Goal: Transaction & Acquisition: Purchase product/service

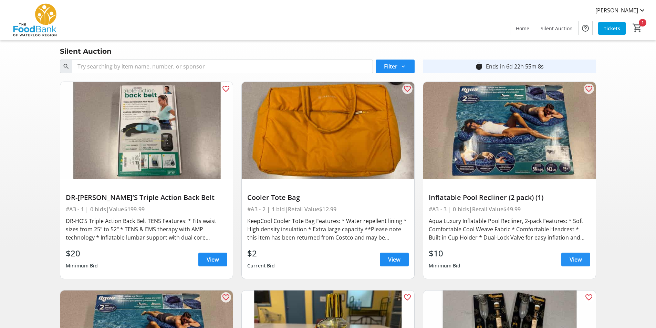
click at [570, 256] on span "View" at bounding box center [576, 260] width 12 height 8
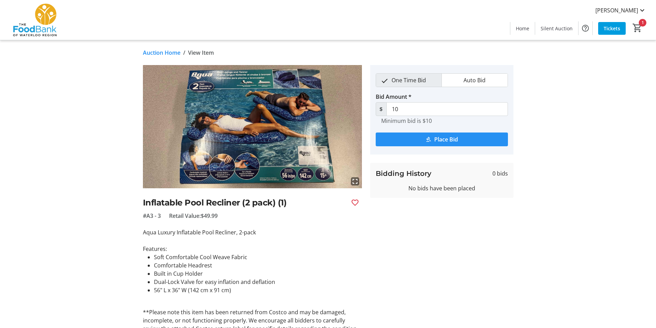
click at [433, 142] on span "submit" at bounding box center [442, 139] width 132 height 17
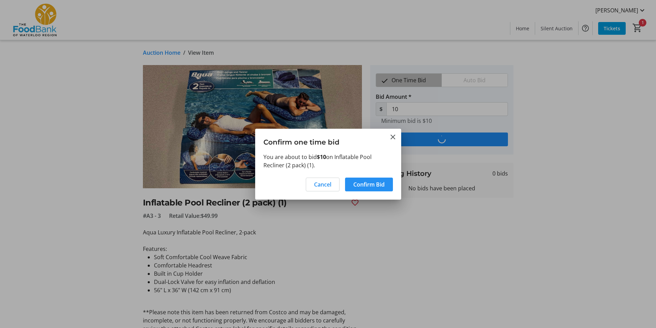
click at [373, 185] on span "Confirm Bid" at bounding box center [369, 185] width 31 height 8
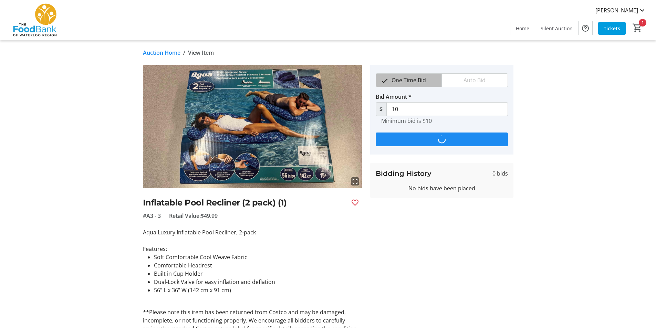
type input "15"
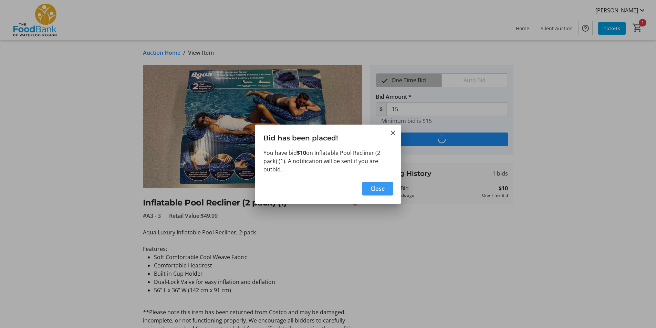
click at [373, 189] on span "Close" at bounding box center [378, 189] width 14 height 8
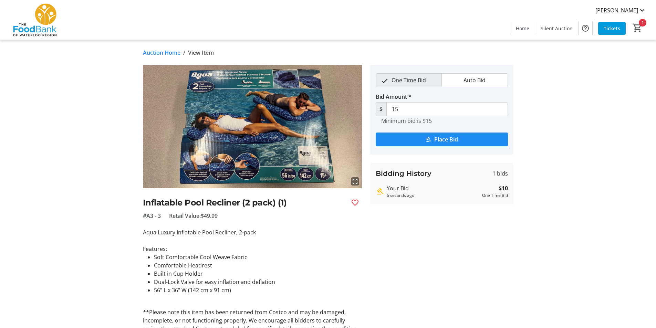
click at [167, 54] on link "Auction Home" at bounding box center [162, 53] width 38 height 8
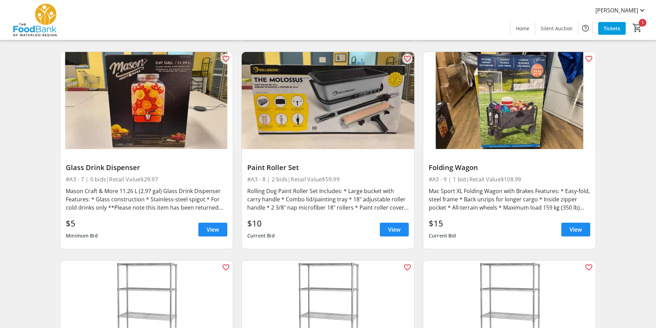
scroll to position [448, 0]
click at [574, 229] on span "View" at bounding box center [576, 229] width 12 height 8
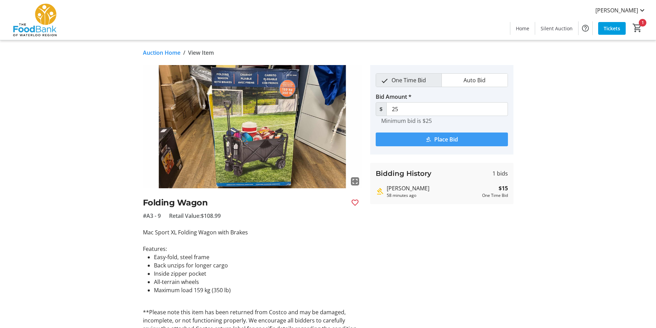
click at [426, 137] on mat-icon "submit" at bounding box center [429, 139] width 6 height 6
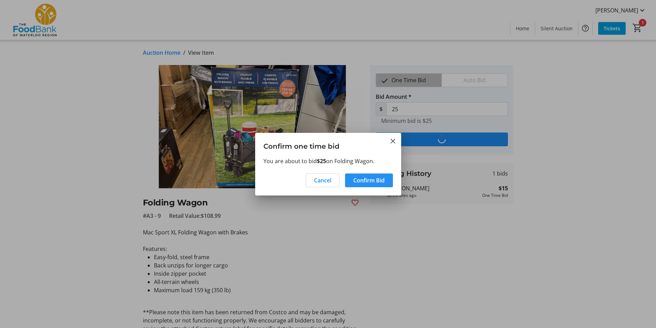
click at [378, 177] on span "Confirm Bid" at bounding box center [369, 180] width 31 height 8
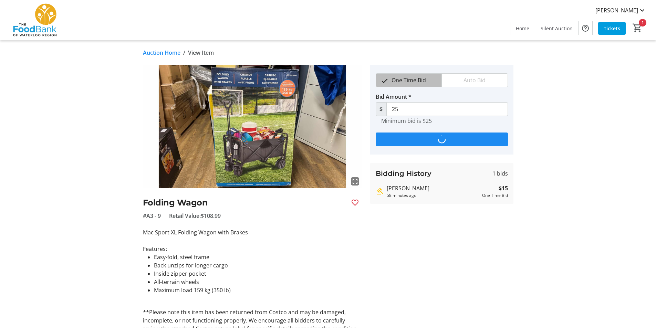
type input "35"
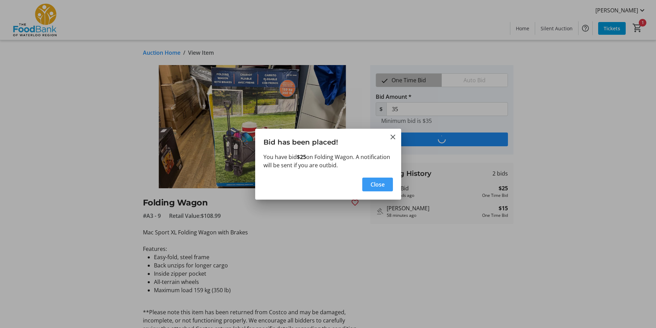
click at [382, 183] on span "Close" at bounding box center [378, 185] width 14 height 8
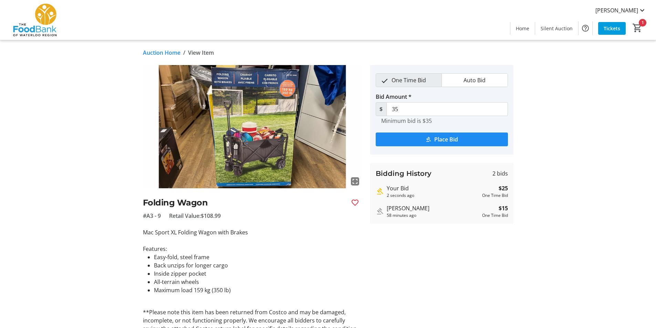
click at [159, 57] on div "Auction Home / View Item fullscreen Folding Wagon #A3 - 9 Retail Value: $108.99…" at bounding box center [328, 203] width 455 height 327
click at [168, 51] on link "Auction Home" at bounding box center [162, 53] width 38 height 8
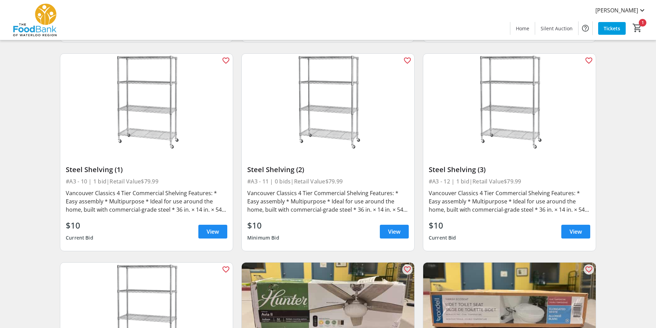
scroll to position [689, 0]
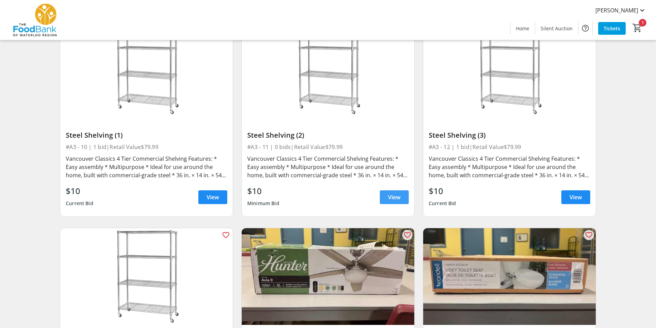
click at [398, 200] on span "View" at bounding box center [394, 197] width 12 height 8
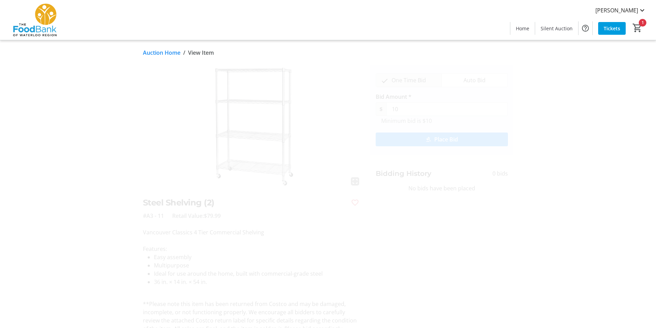
click at [458, 140] on span "Place Bid" at bounding box center [446, 139] width 24 height 8
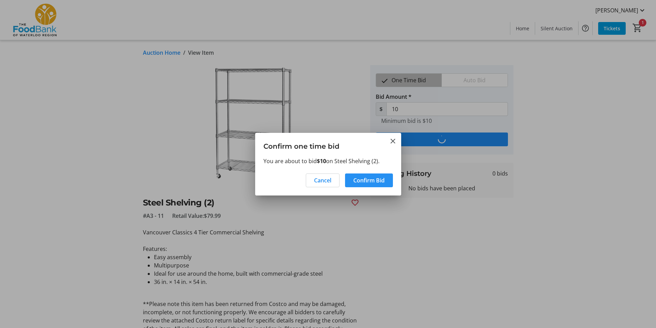
click at [377, 177] on span "Confirm Bid" at bounding box center [369, 180] width 31 height 8
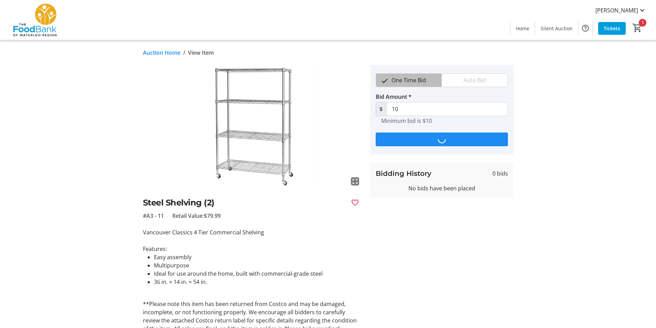
type input "15"
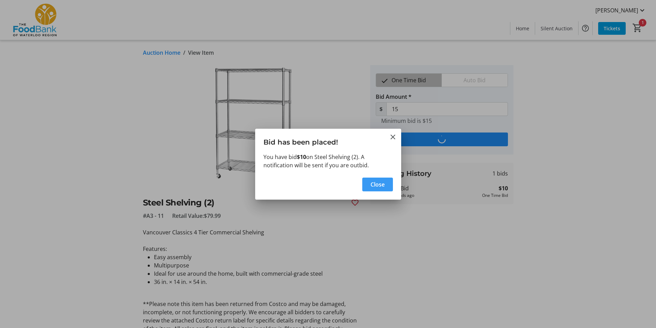
click at [386, 186] on span "button" at bounding box center [377, 184] width 31 height 17
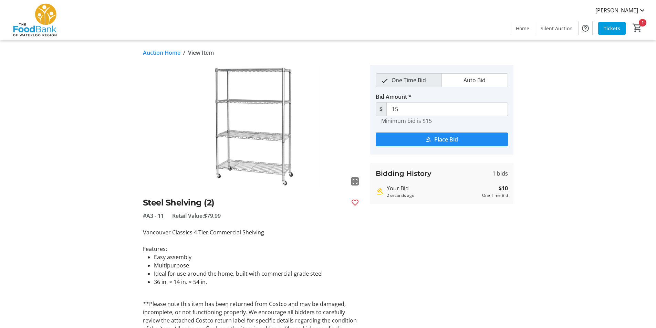
click at [171, 51] on link "Auction Home" at bounding box center [162, 53] width 38 height 8
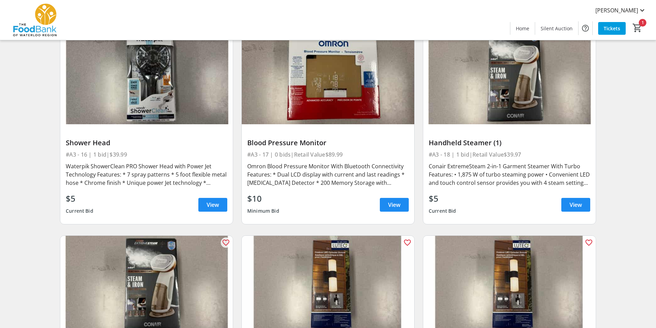
scroll to position [1103, 0]
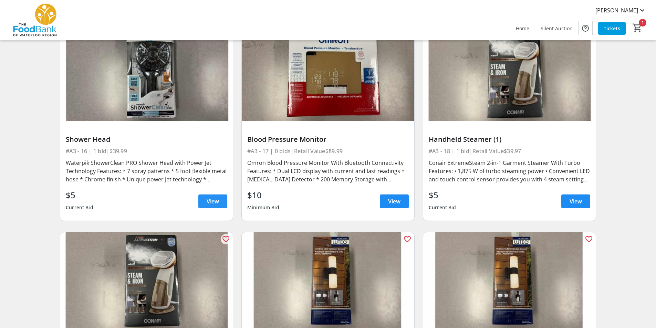
click at [215, 204] on span "View" at bounding box center [213, 201] width 12 height 8
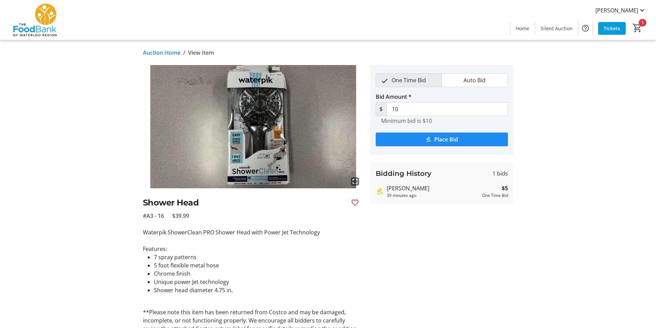
click at [435, 135] on span "Place Bid" at bounding box center [446, 139] width 24 height 8
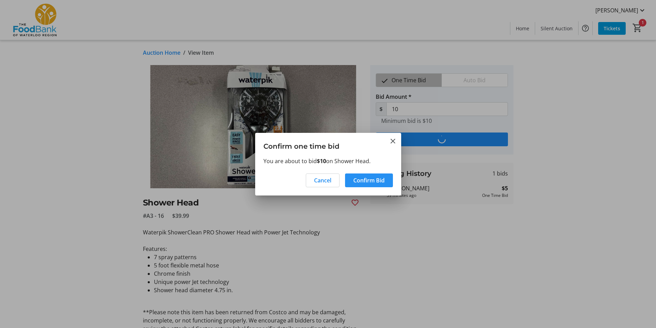
click at [381, 178] on span "Confirm Bid" at bounding box center [369, 180] width 31 height 8
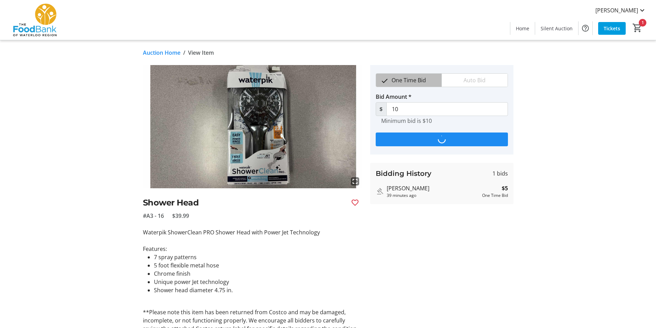
type input "15"
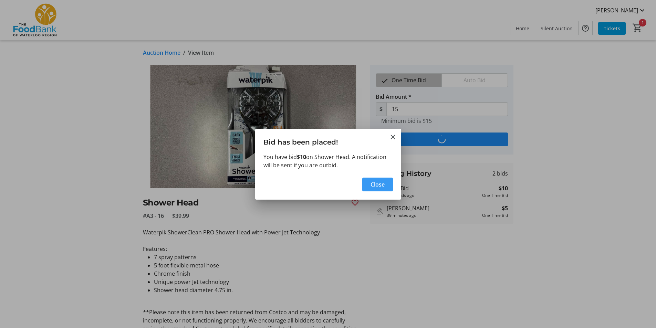
click at [377, 187] on span "Close" at bounding box center [378, 185] width 14 height 8
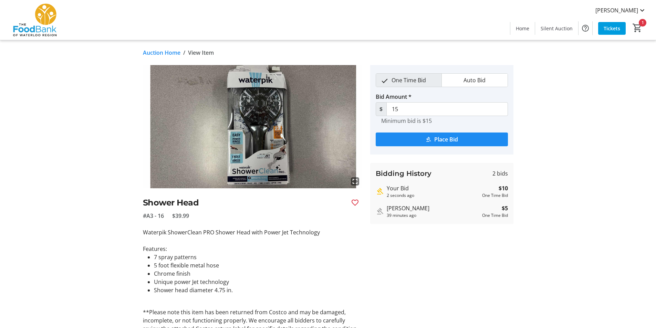
click at [167, 51] on link "Auction Home" at bounding box center [162, 53] width 38 height 8
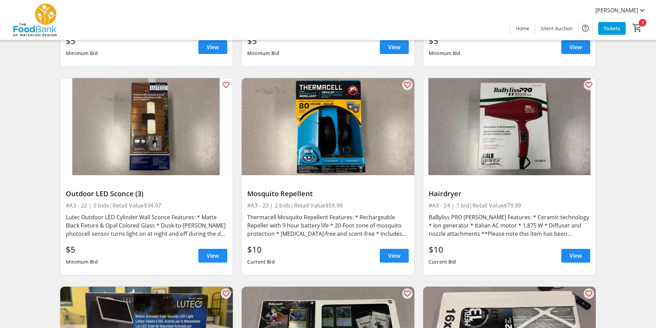
scroll to position [1482, 0]
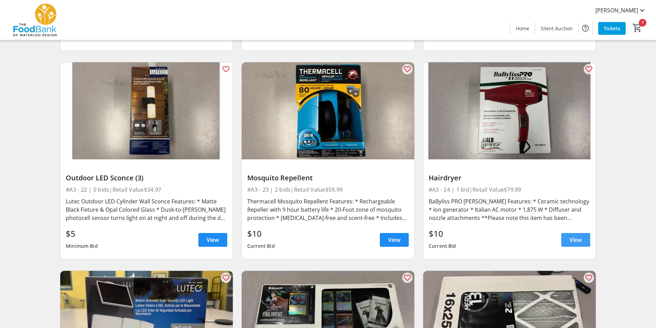
click at [570, 237] on span "View" at bounding box center [576, 240] width 12 height 8
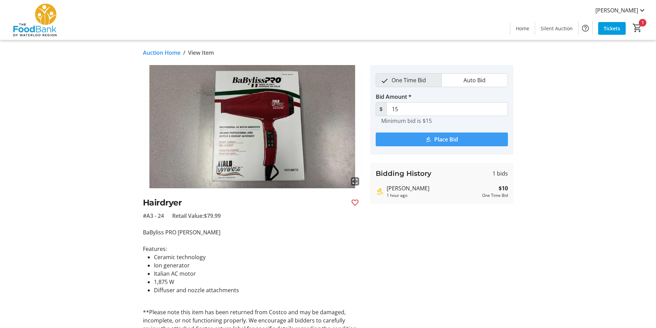
click at [438, 135] on span "Place Bid" at bounding box center [446, 139] width 24 height 8
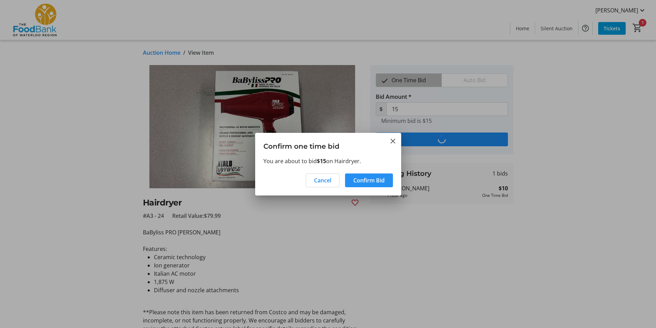
click at [382, 177] on span "Confirm Bid" at bounding box center [369, 180] width 31 height 8
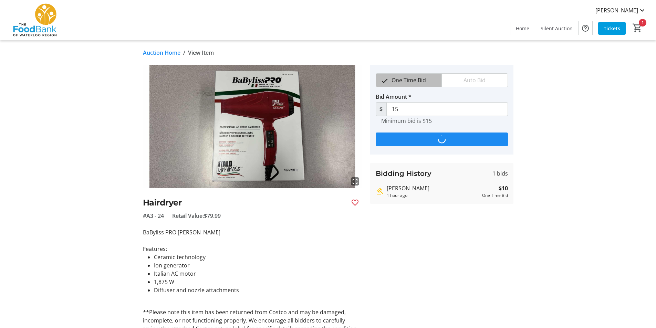
type input "20"
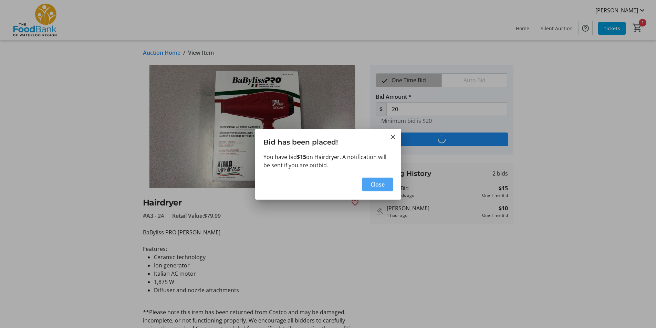
click at [375, 183] on span "Close" at bounding box center [378, 185] width 14 height 8
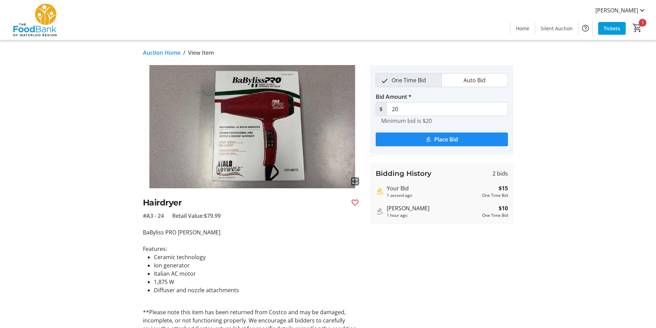
click at [176, 55] on link "Auction Home" at bounding box center [162, 53] width 38 height 8
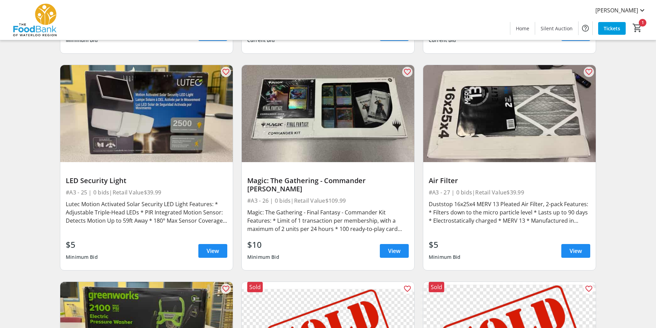
scroll to position [1688, 0]
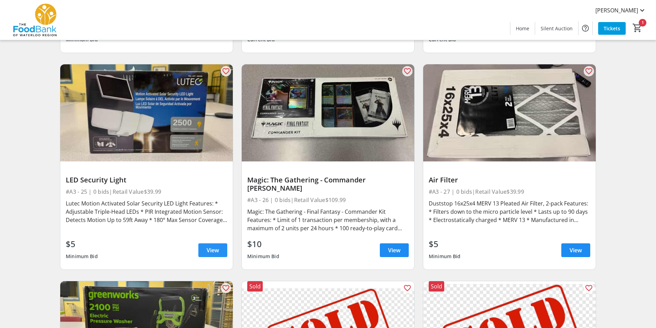
click at [218, 246] on span "View" at bounding box center [213, 250] width 12 height 8
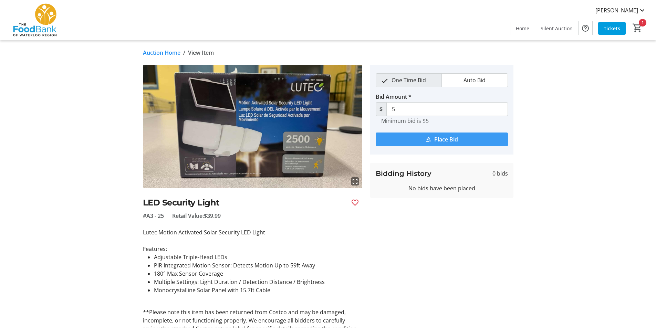
click at [450, 137] on span "Place Bid" at bounding box center [446, 139] width 24 height 8
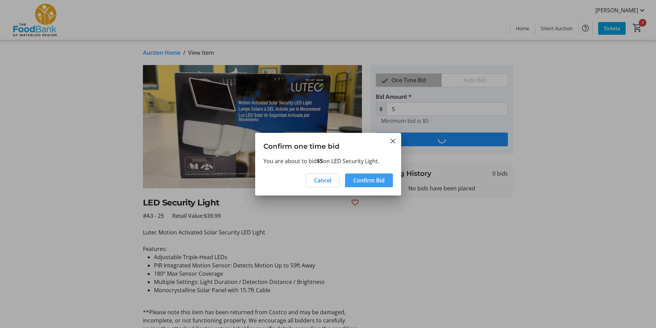
click at [381, 180] on span "Confirm Bid" at bounding box center [369, 180] width 31 height 8
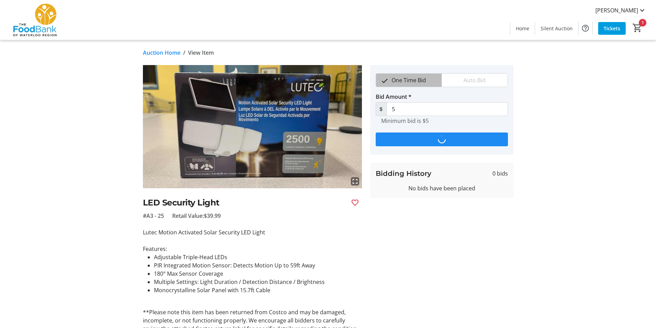
type input "10"
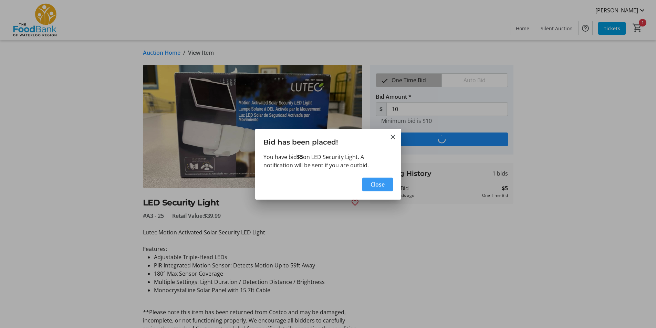
click at [380, 185] on span "Close" at bounding box center [378, 185] width 14 height 8
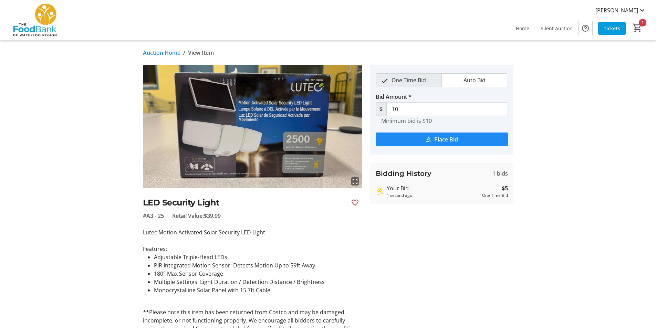
click at [171, 53] on link "Auction Home" at bounding box center [162, 53] width 38 height 8
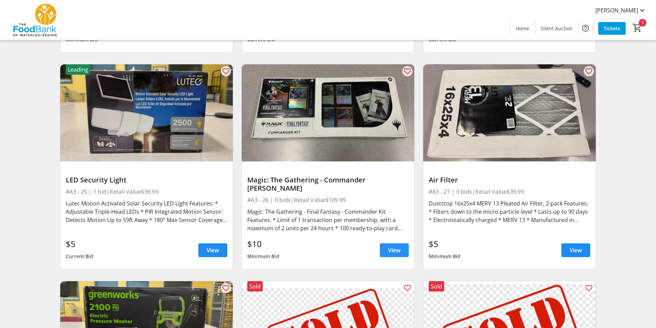
click at [397, 246] on span "View" at bounding box center [394, 250] width 12 height 8
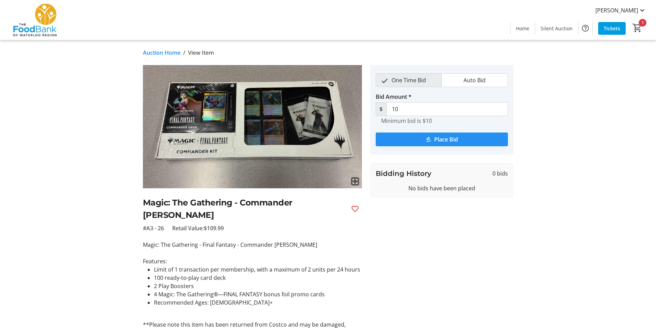
click at [438, 139] on span "Place Bid" at bounding box center [446, 139] width 24 height 8
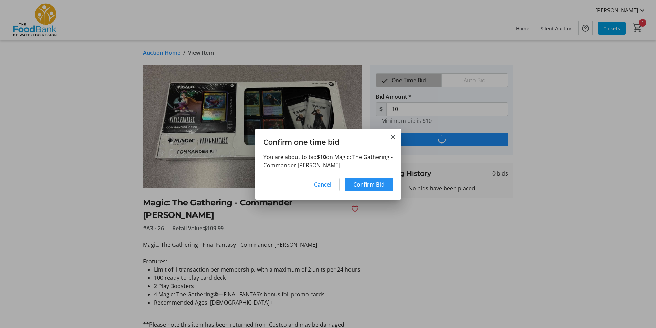
click at [381, 185] on span "Confirm Bid" at bounding box center [369, 185] width 31 height 8
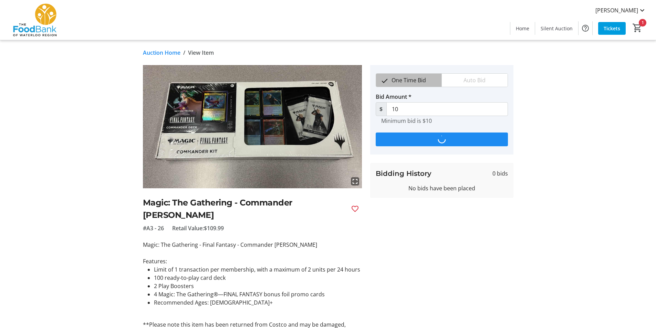
type input "15"
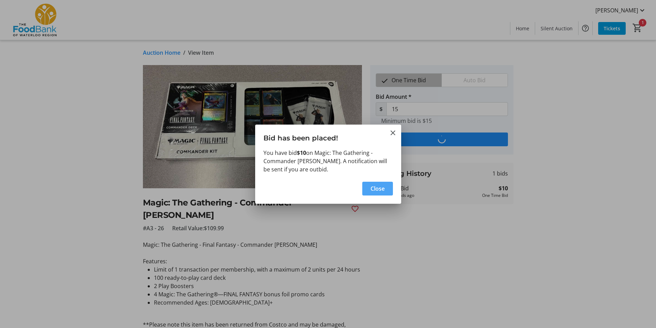
click at [392, 187] on span "button" at bounding box center [377, 189] width 31 height 17
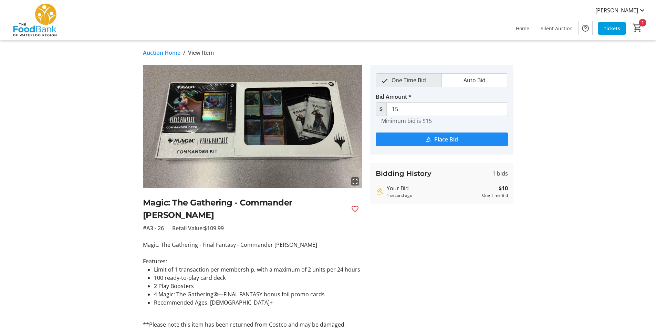
click at [176, 50] on link "Auction Home" at bounding box center [162, 53] width 38 height 8
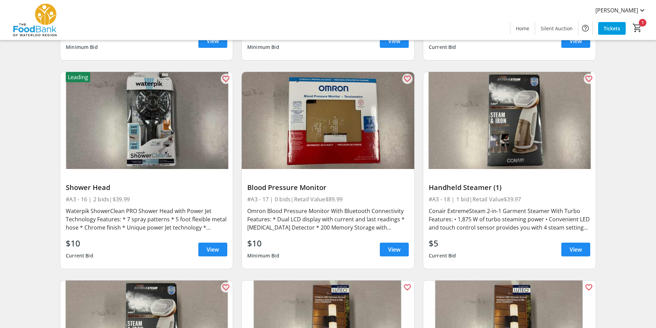
scroll to position [965, 0]
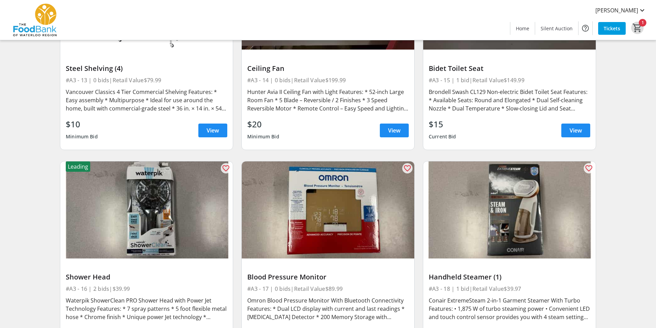
click at [642, 30] on mat-icon "1" at bounding box center [638, 28] width 10 height 10
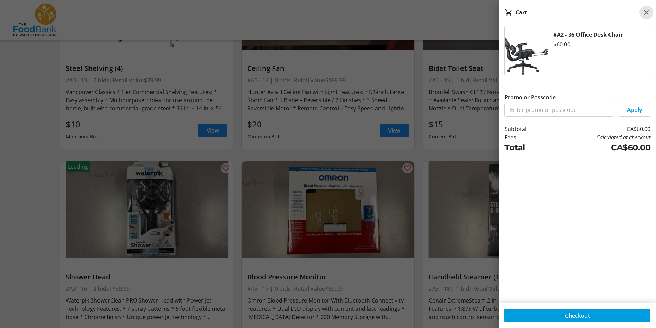
click at [645, 11] on mat-icon at bounding box center [647, 12] width 8 height 8
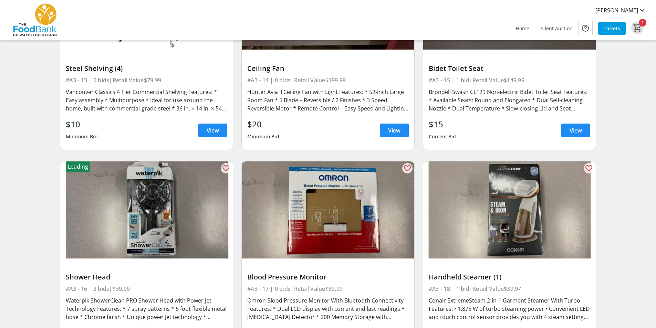
click at [638, 29] on mat-icon "1" at bounding box center [638, 28] width 10 height 10
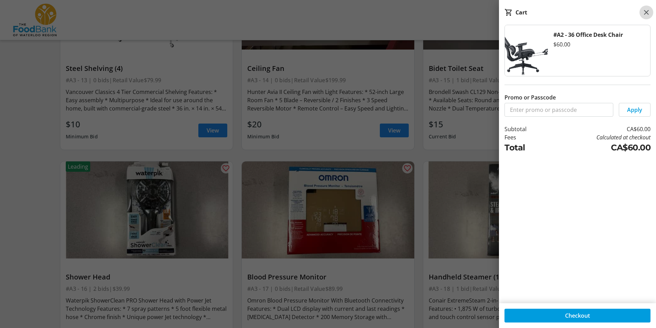
click at [648, 12] on mat-icon at bounding box center [647, 12] width 8 height 8
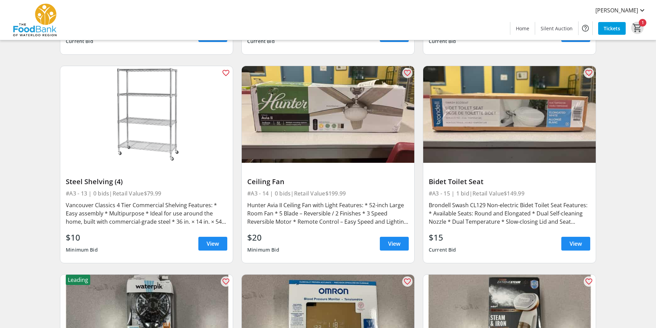
scroll to position [861, 0]
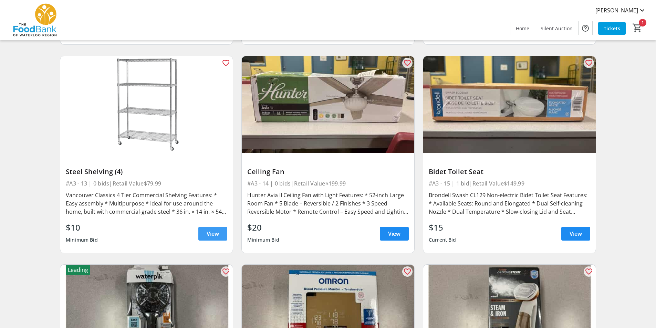
click at [219, 233] on span at bounding box center [212, 234] width 29 height 17
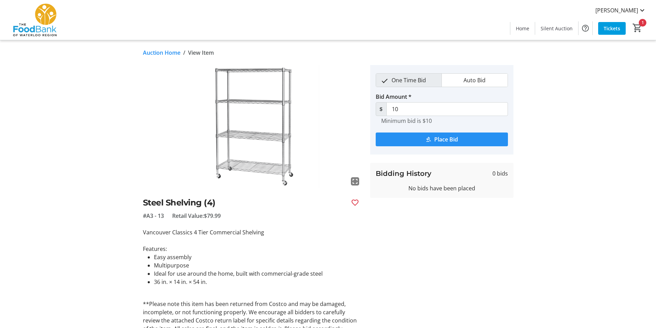
click at [452, 140] on span "Place Bid" at bounding box center [446, 139] width 24 height 8
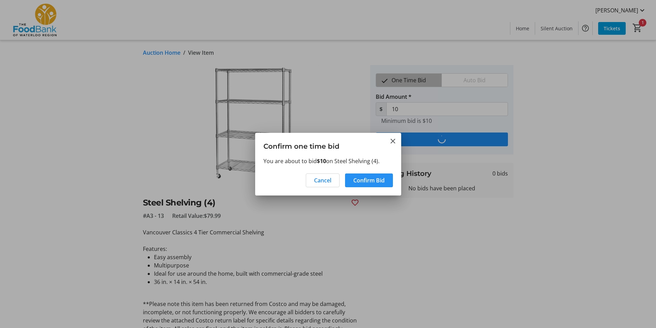
click at [372, 178] on span "Confirm Bid" at bounding box center [369, 180] width 31 height 8
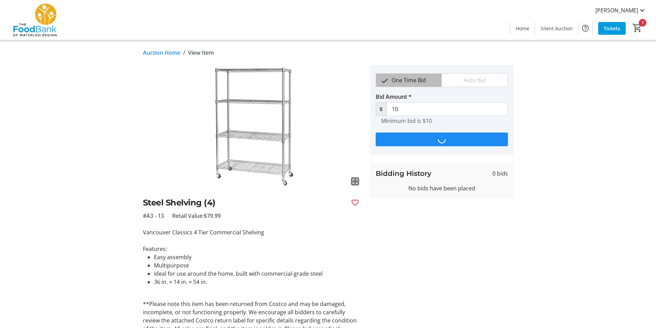
type input "15"
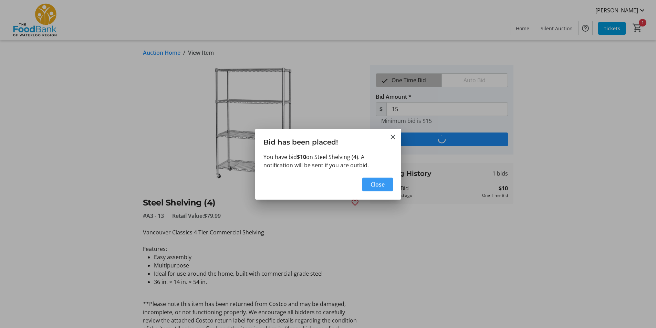
click at [386, 186] on span "button" at bounding box center [377, 184] width 31 height 17
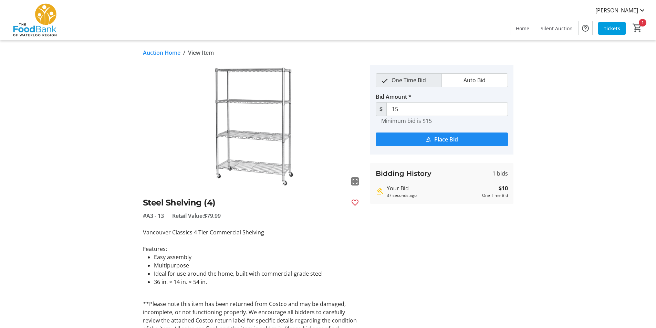
click at [172, 53] on link "Auction Home" at bounding box center [162, 53] width 38 height 8
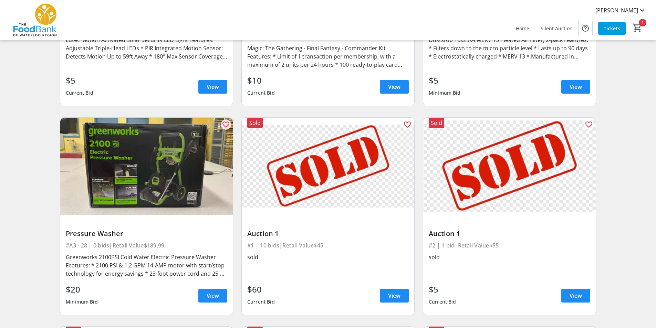
scroll to position [1861, 0]
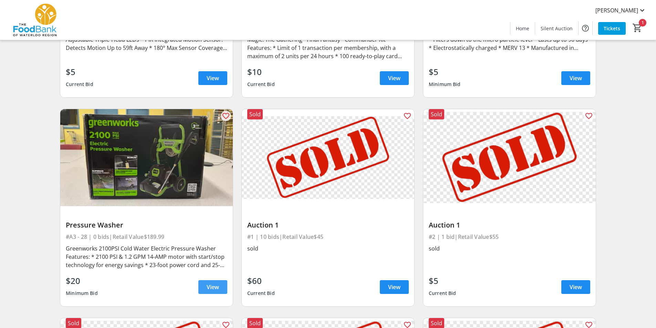
click at [208, 283] on span "View" at bounding box center [213, 287] width 12 height 8
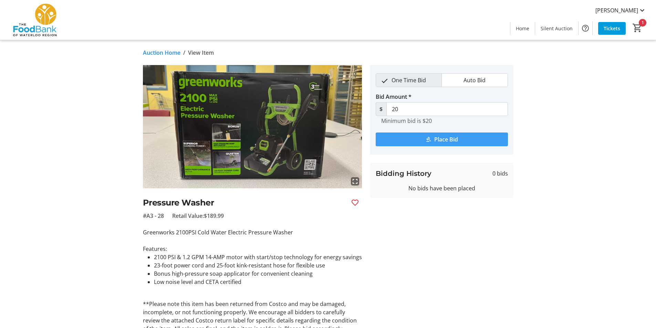
click at [462, 139] on span "submit" at bounding box center [442, 139] width 132 height 17
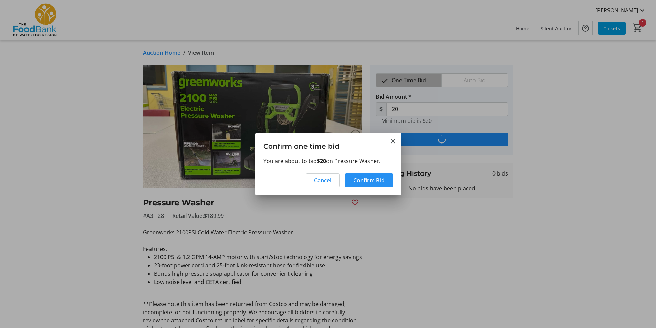
click at [359, 180] on span "Confirm Bid" at bounding box center [369, 180] width 31 height 8
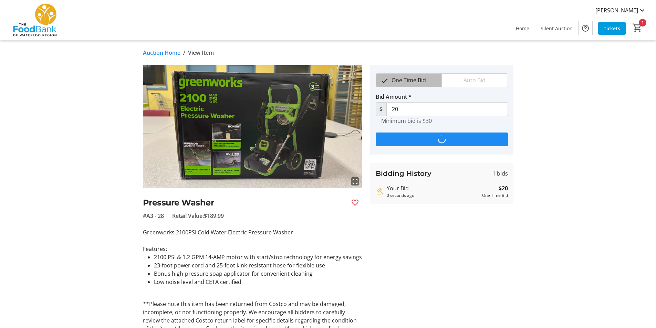
type input "30"
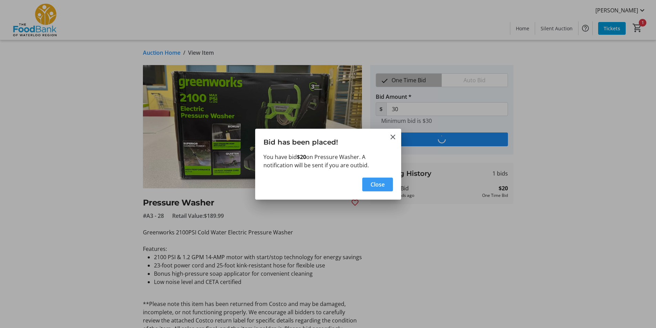
click at [374, 183] on span "Close" at bounding box center [378, 185] width 14 height 8
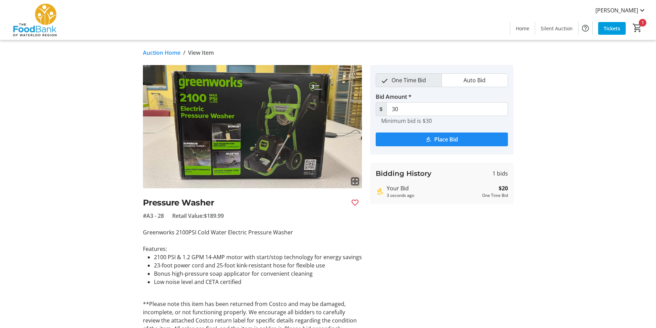
click at [172, 54] on link "Auction Home" at bounding box center [162, 53] width 38 height 8
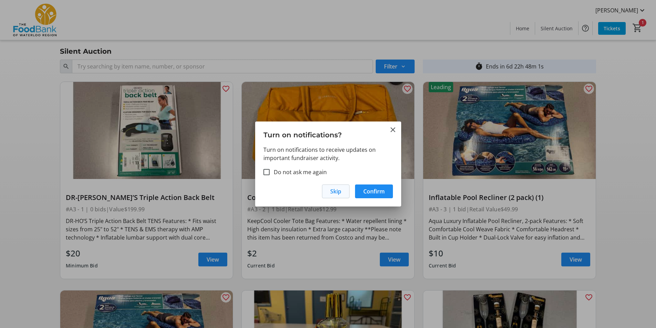
click at [338, 191] on span "Skip" at bounding box center [335, 191] width 11 height 8
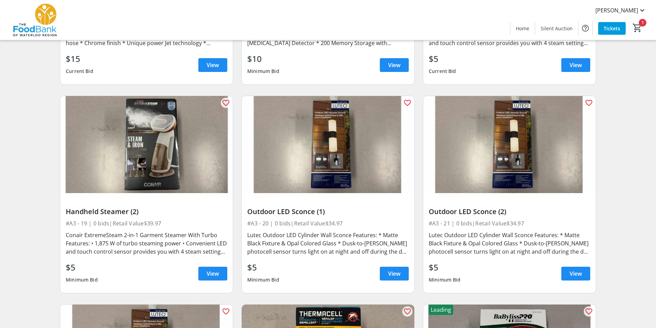
scroll to position [1129, 0]
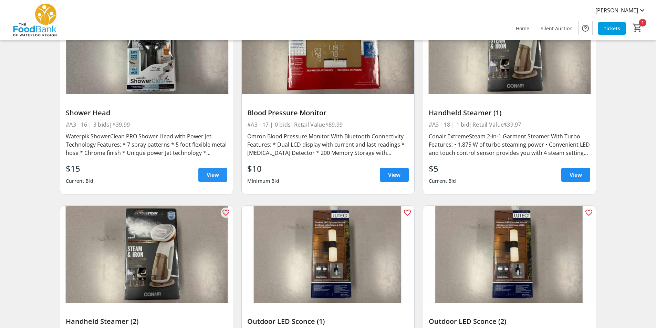
click at [224, 170] on span at bounding box center [212, 175] width 29 height 17
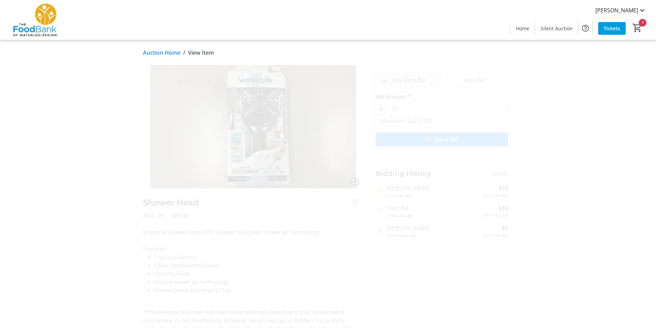
click at [159, 53] on link "Auction Home" at bounding box center [162, 53] width 38 height 8
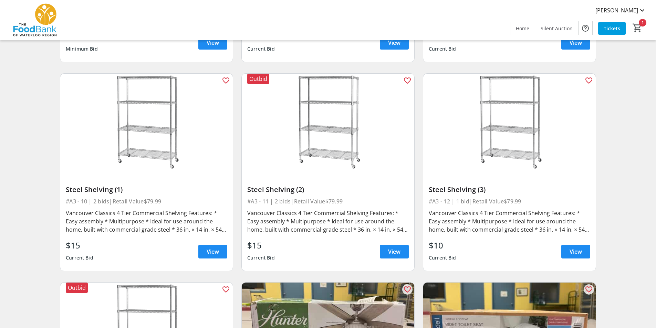
scroll to position [647, 0]
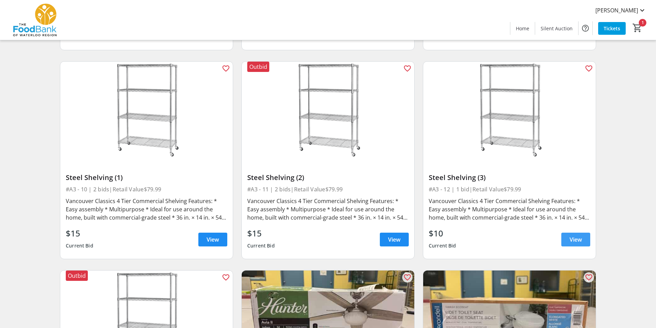
click at [583, 238] on span at bounding box center [576, 240] width 29 height 17
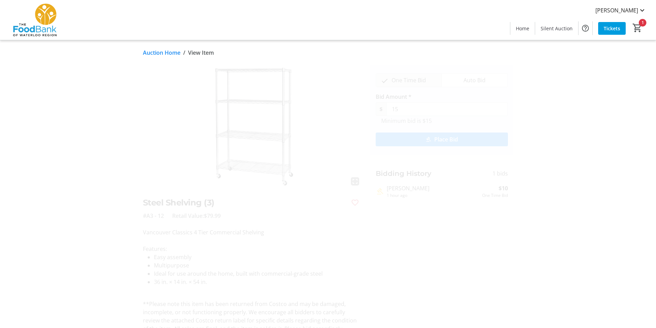
click at [439, 140] on span "Place Bid" at bounding box center [446, 139] width 24 height 8
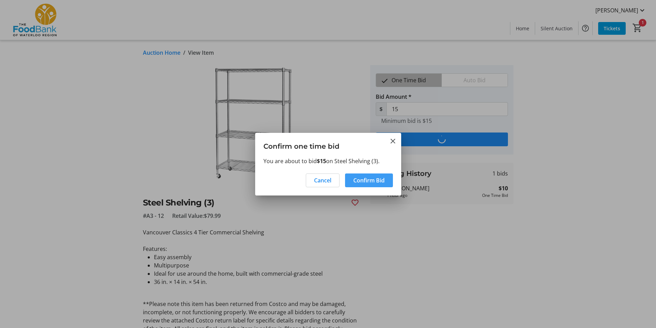
click at [367, 178] on span "Confirm Bid" at bounding box center [369, 180] width 31 height 8
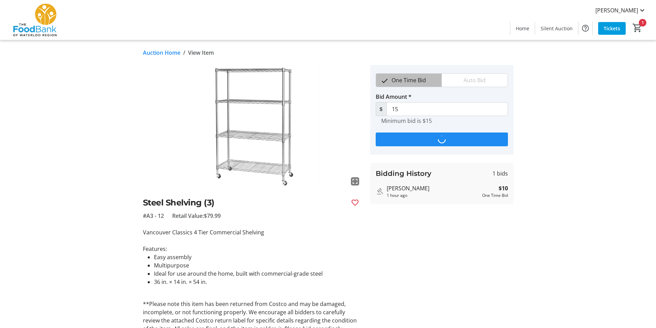
type input "20"
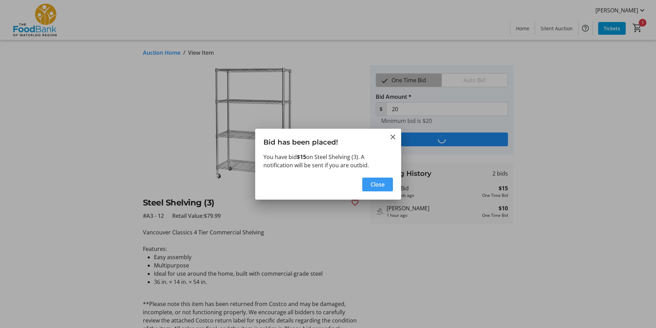
click at [375, 181] on span "Close" at bounding box center [378, 185] width 14 height 8
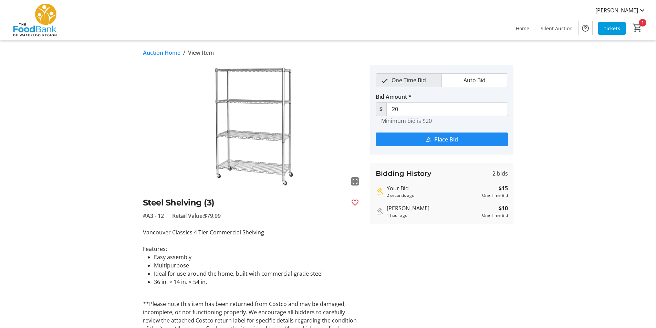
click at [170, 53] on link "Auction Home" at bounding box center [162, 53] width 38 height 8
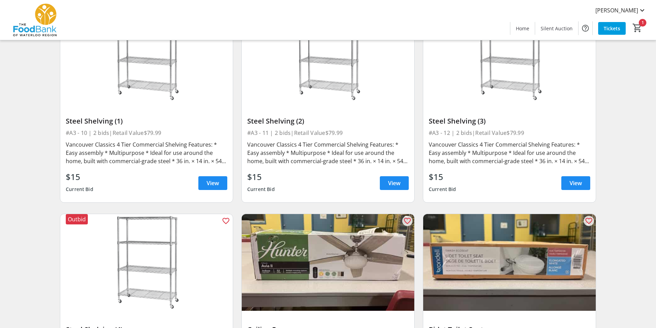
scroll to position [681, 0]
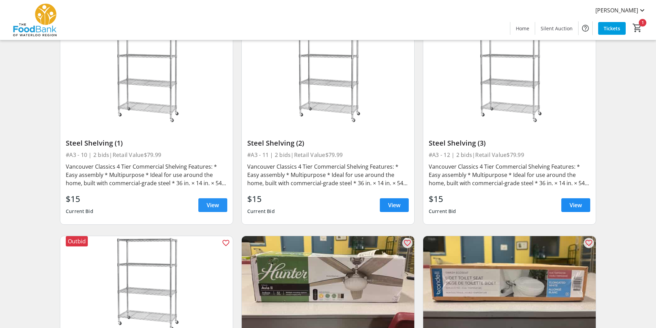
click at [221, 207] on span at bounding box center [212, 205] width 29 height 17
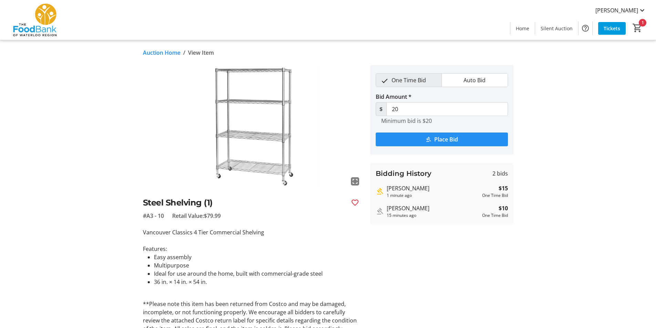
click at [466, 136] on span "submit" at bounding box center [442, 139] width 132 height 17
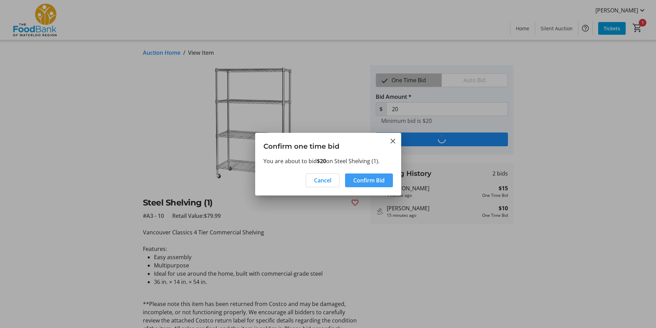
click at [377, 179] on span "Confirm Bid" at bounding box center [369, 180] width 31 height 8
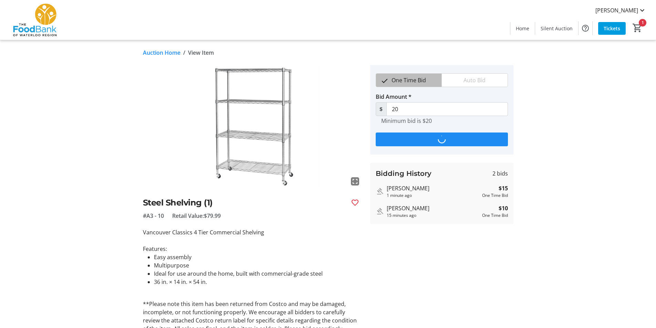
type input "25"
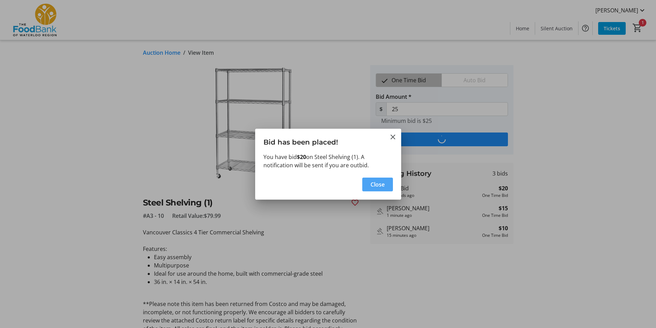
click at [386, 185] on span "button" at bounding box center [377, 184] width 31 height 17
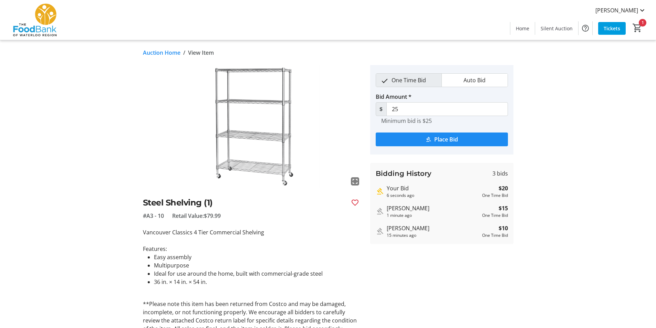
click at [162, 51] on link "Auction Home" at bounding box center [162, 53] width 38 height 8
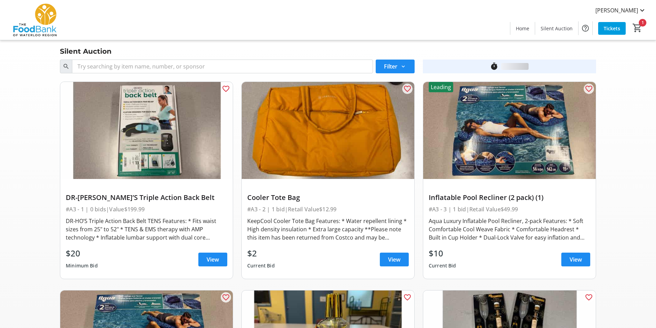
scroll to position [681, 0]
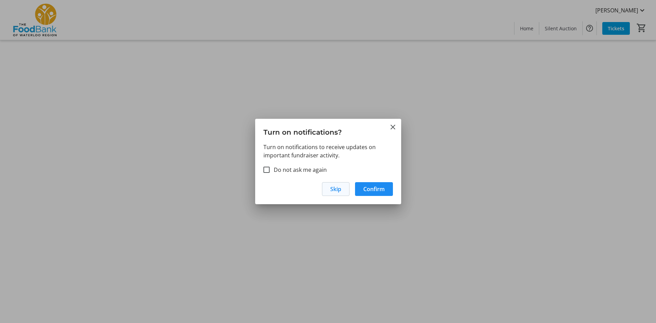
click at [337, 188] on span "Skip" at bounding box center [335, 189] width 11 height 8
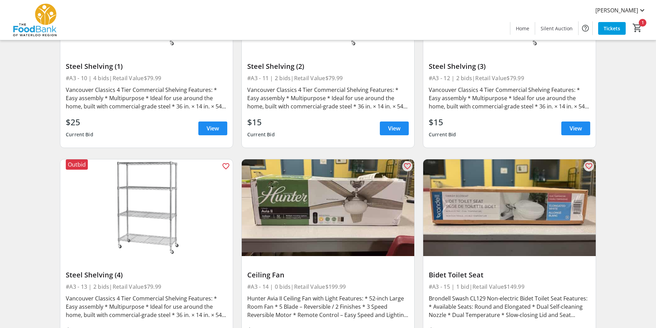
scroll to position [792, 0]
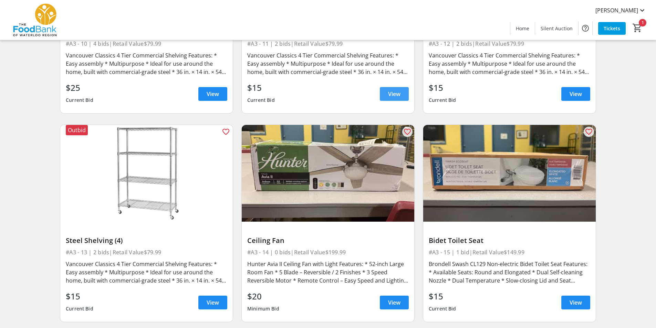
click at [391, 101] on span at bounding box center [394, 94] width 29 height 17
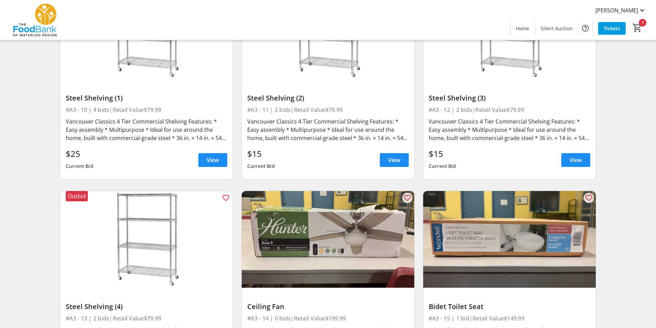
scroll to position [724, 0]
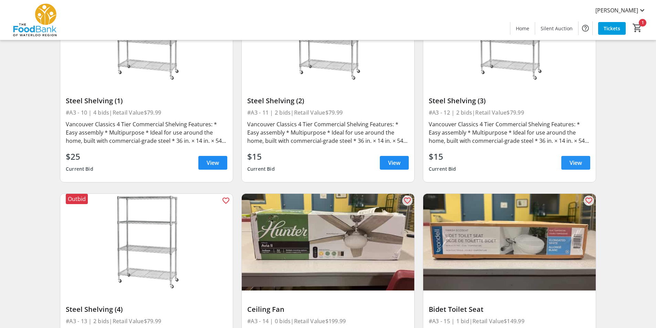
click at [575, 161] on span "View" at bounding box center [576, 163] width 12 height 8
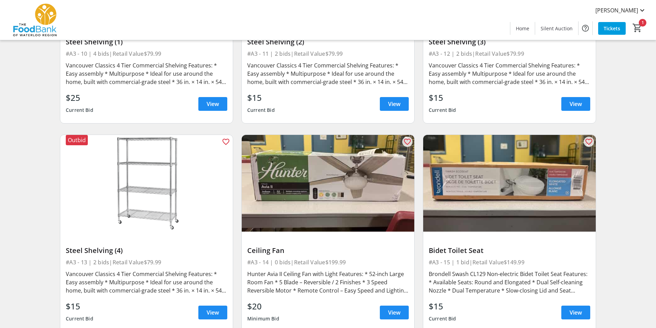
scroll to position [785, 0]
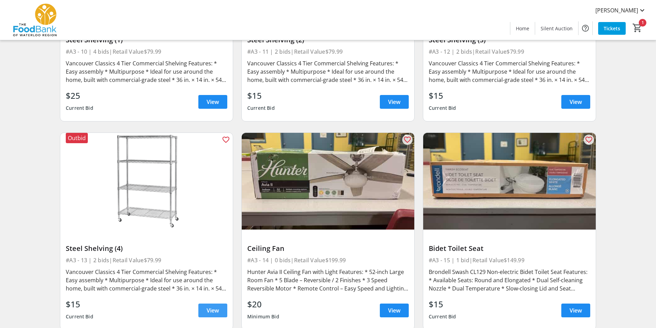
click at [208, 306] on span at bounding box center [212, 311] width 29 height 17
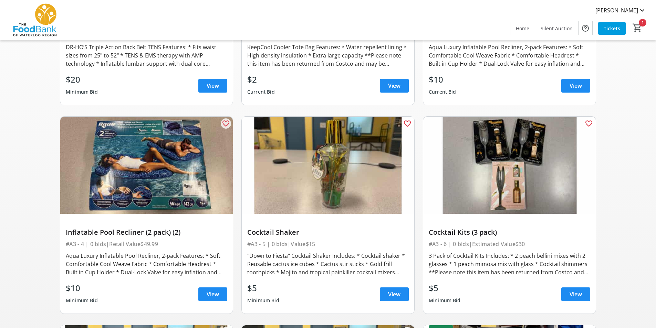
scroll to position [103, 0]
